Goal: Find specific page/section: Find specific page/section

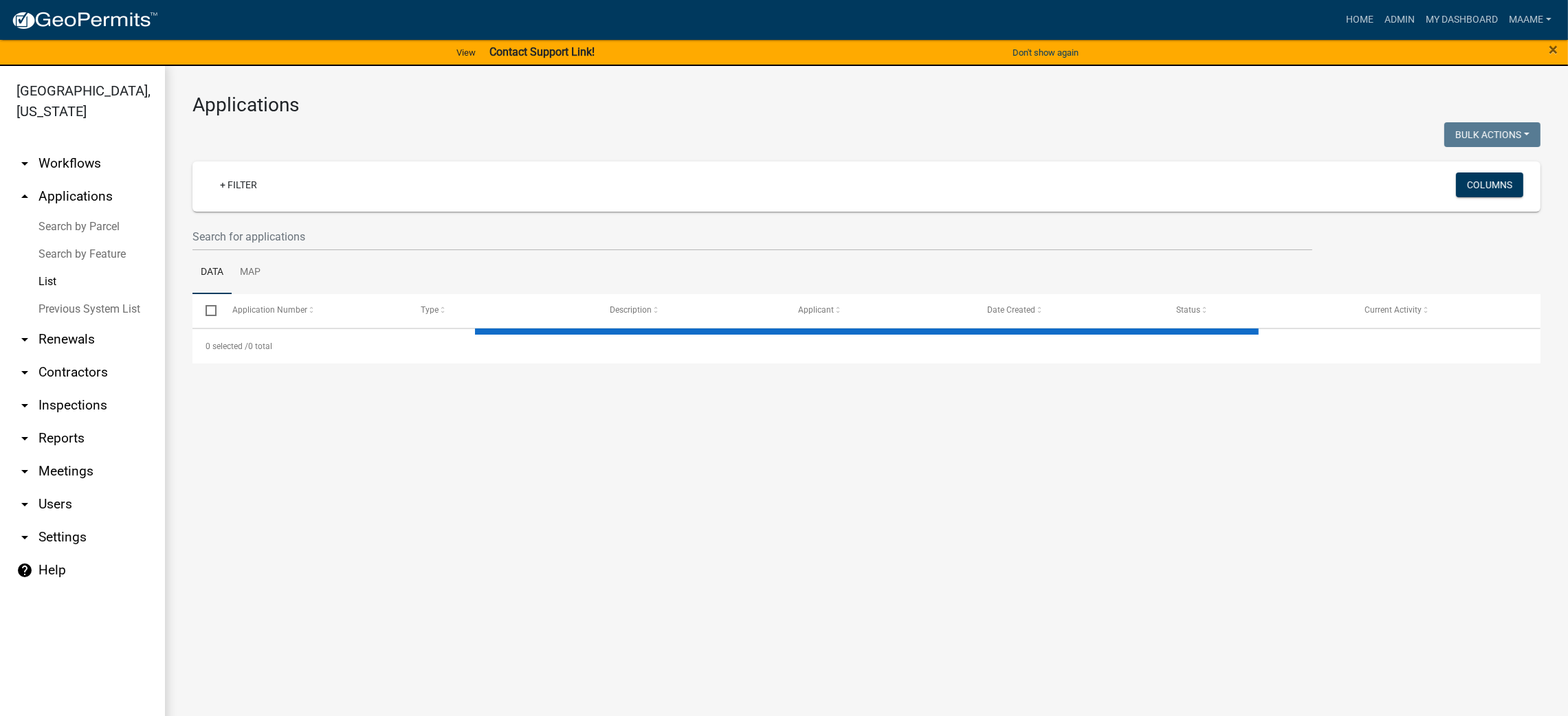
select select "3: 100"
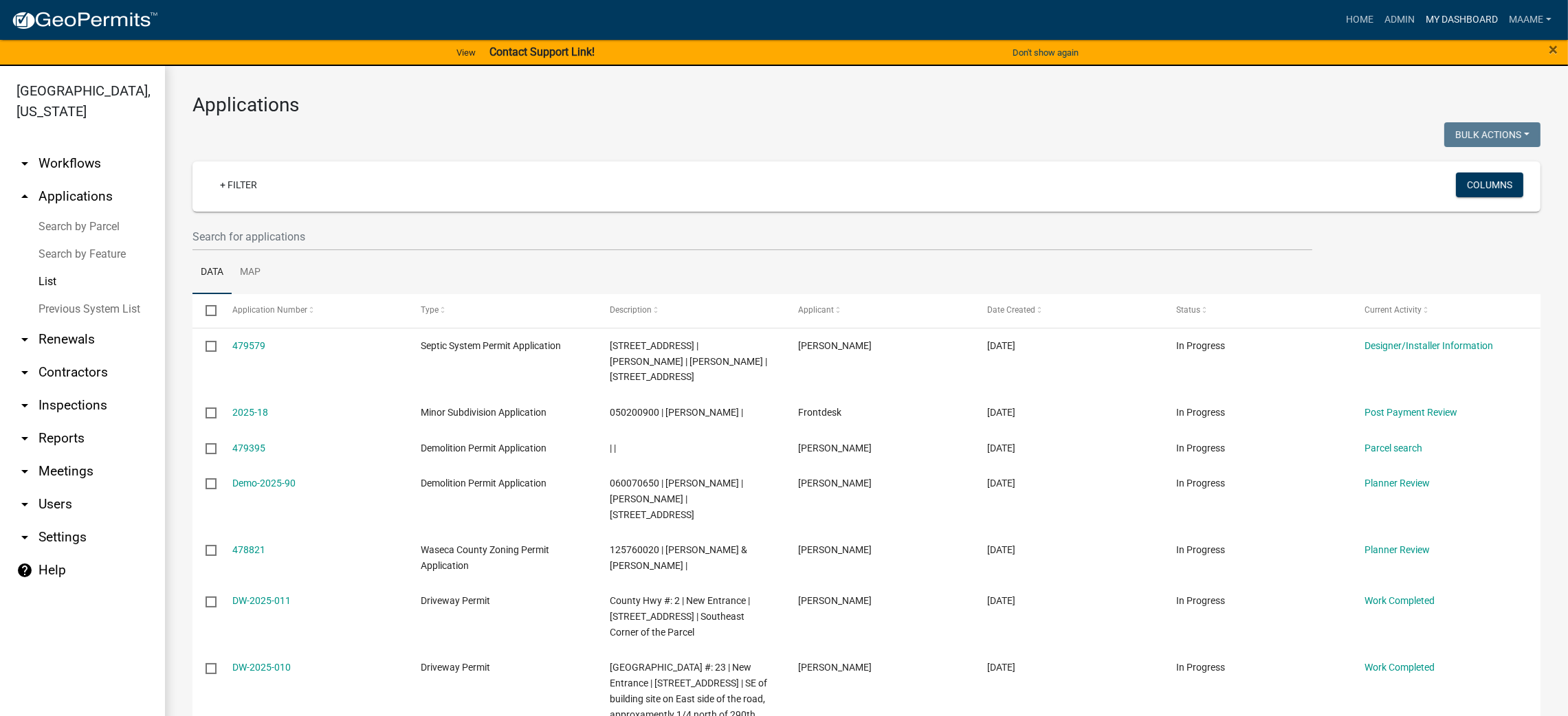
click at [1443, 14] on link "My Dashboard" at bounding box center [1462, 19] width 83 height 26
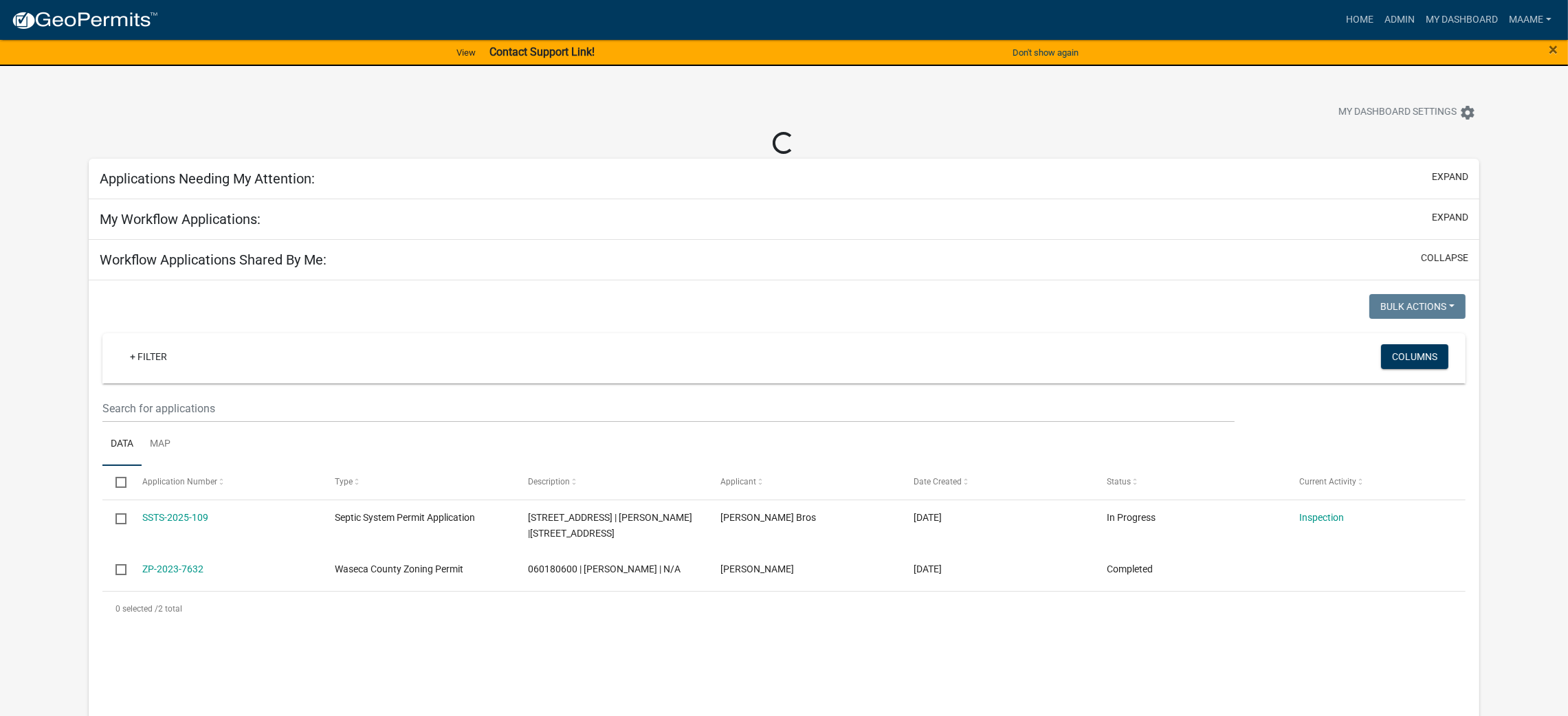
select select "3: 100"
